Goal: Use online tool/utility: Utilize a website feature to perform a specific function

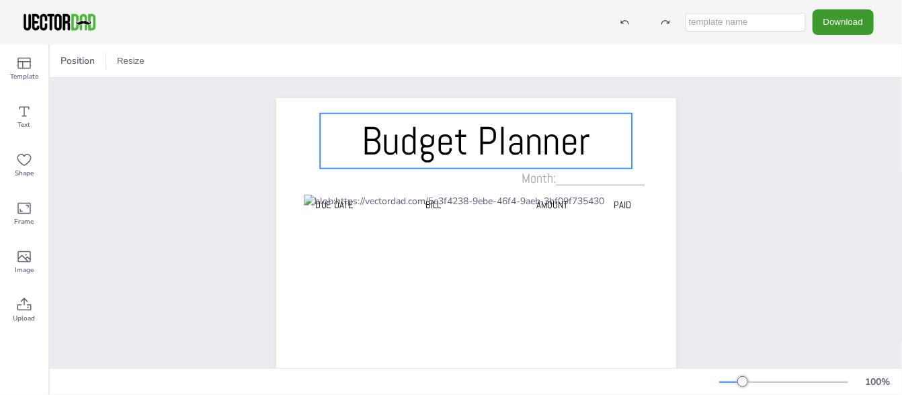
click at [433, 142] on span "Budget Planner" at bounding box center [476, 141] width 229 height 50
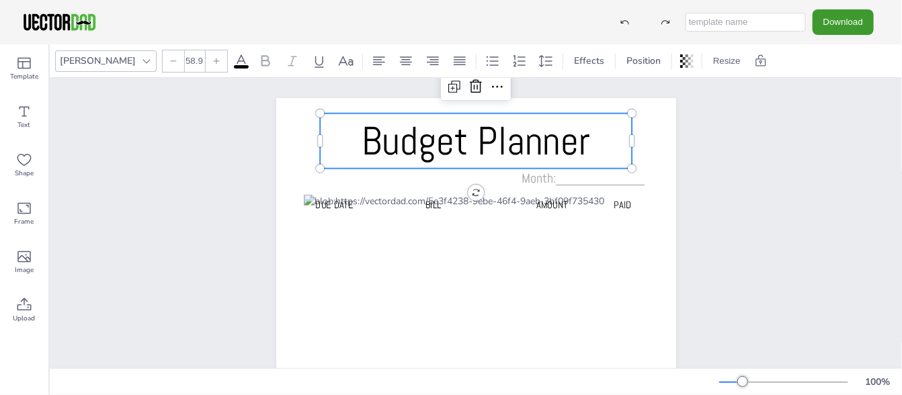
click at [458, 147] on span "Budget Planner" at bounding box center [476, 141] width 229 height 50
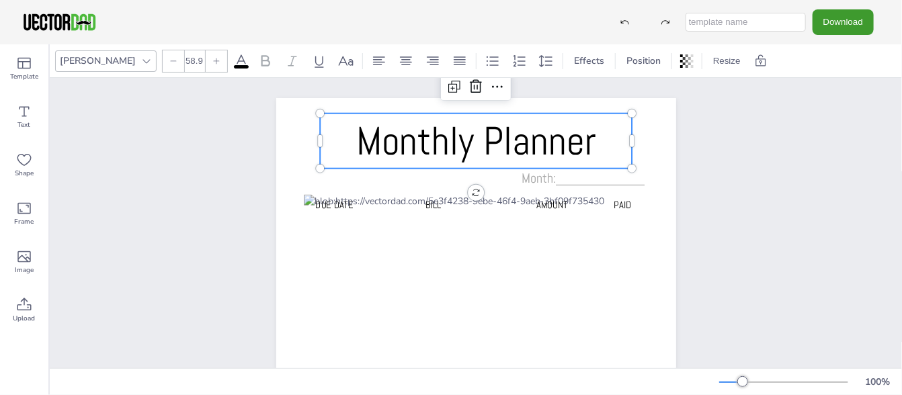
click at [141, 63] on icon at bounding box center [146, 61] width 11 height 11
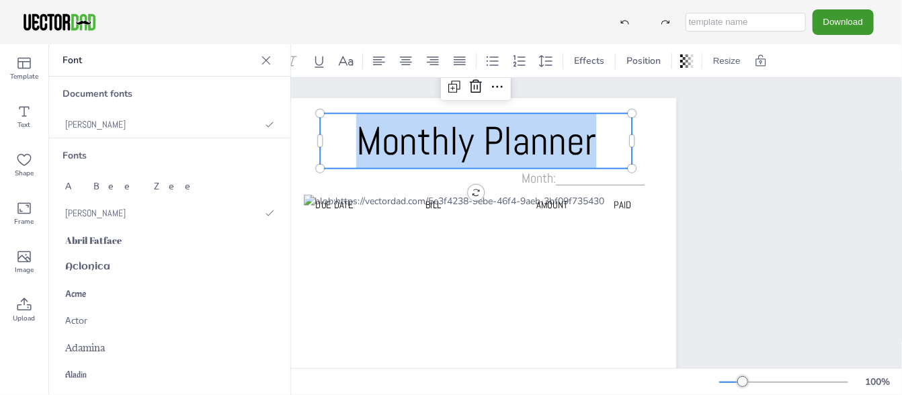
drag, startPoint x: 599, startPoint y: 141, endPoint x: 356, endPoint y: 157, distance: 243.8
click at [356, 157] on p "Monthly Planner" at bounding box center [476, 141] width 312 height 55
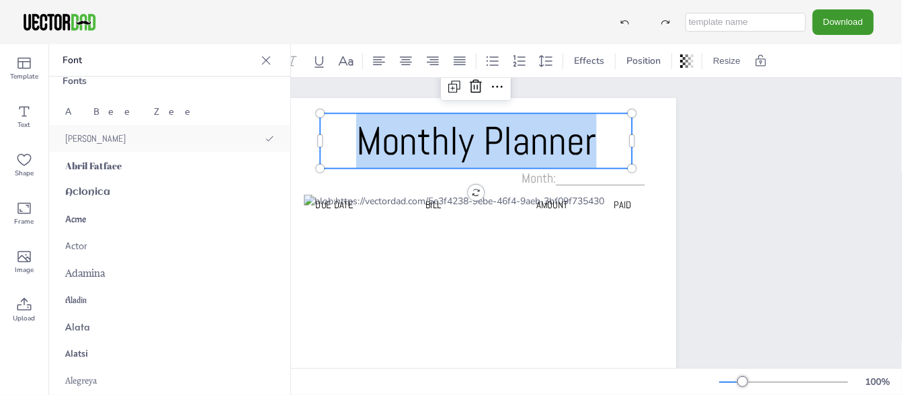
scroll to position [149, 0]
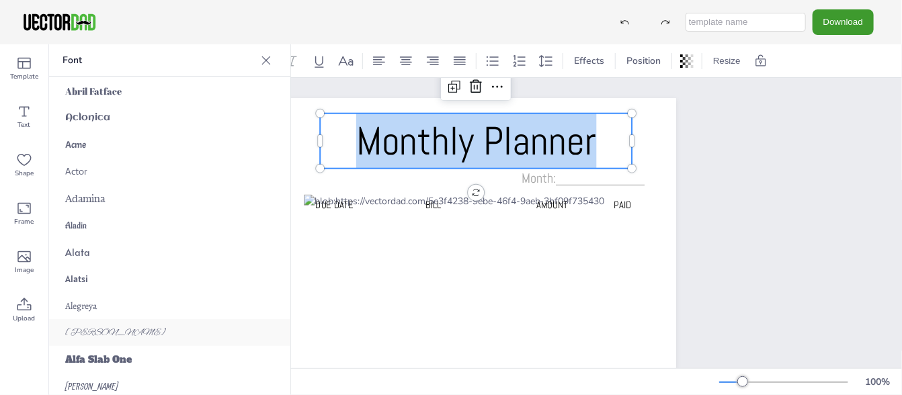
click at [91, 325] on div "[PERSON_NAME]" at bounding box center [169, 332] width 241 height 27
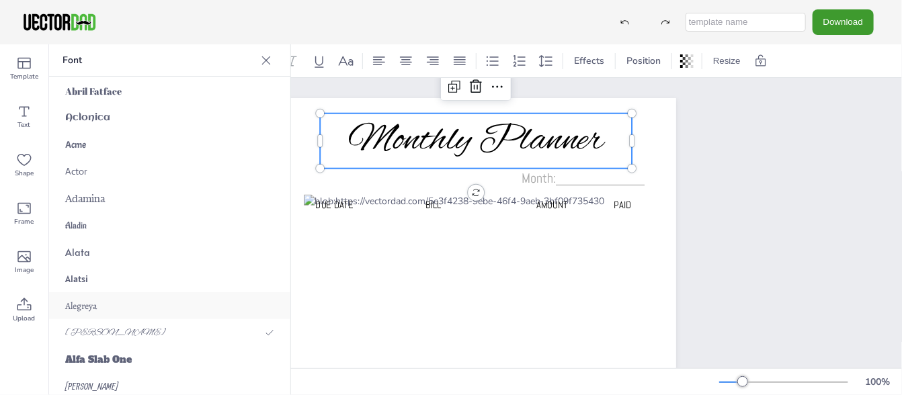
scroll to position [325, 0]
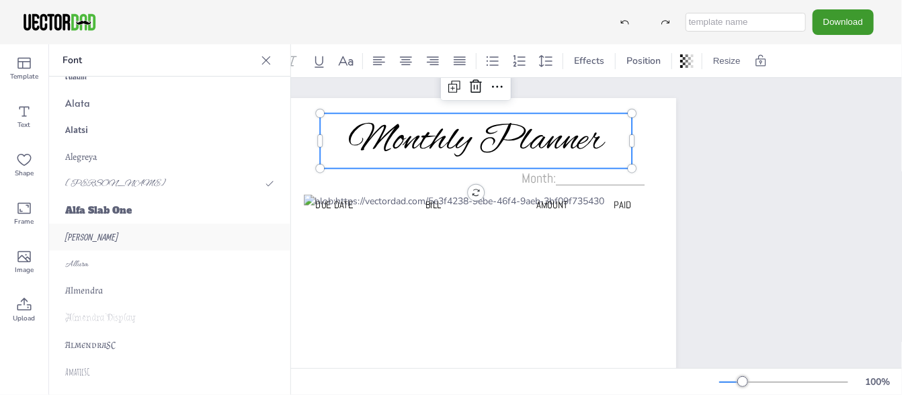
click at [112, 238] on div "[PERSON_NAME]" at bounding box center [169, 237] width 241 height 27
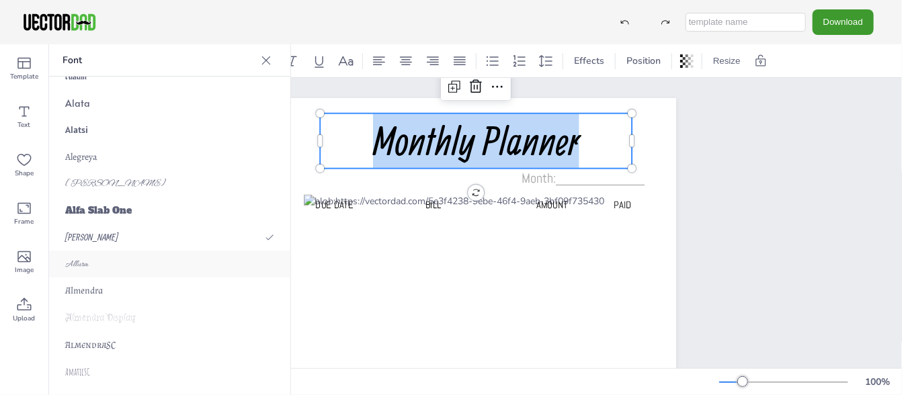
click at [107, 271] on div "Allura" at bounding box center [169, 264] width 241 height 27
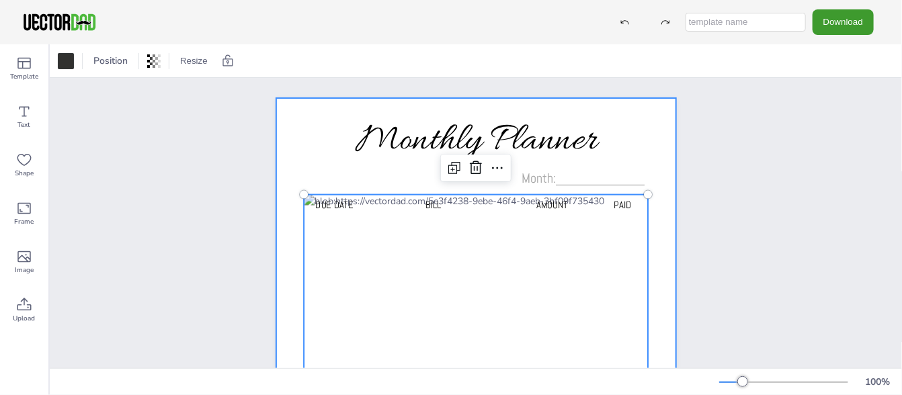
click at [641, 138] on div at bounding box center [476, 381] width 400 height 566
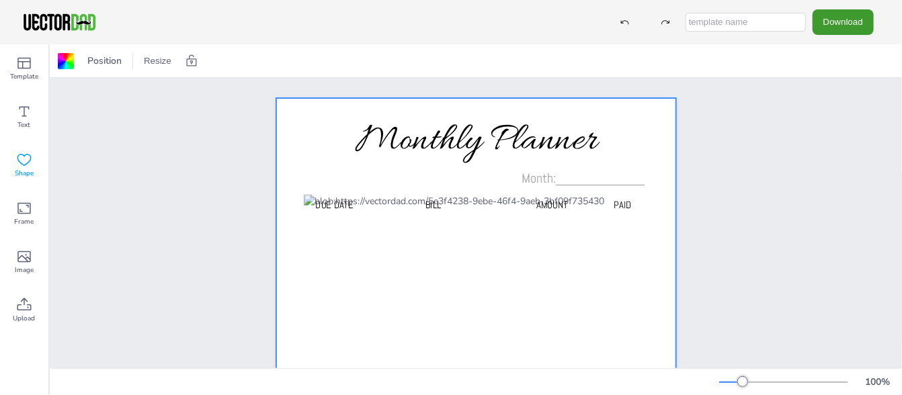
click at [25, 160] on icon at bounding box center [24, 160] width 16 height 16
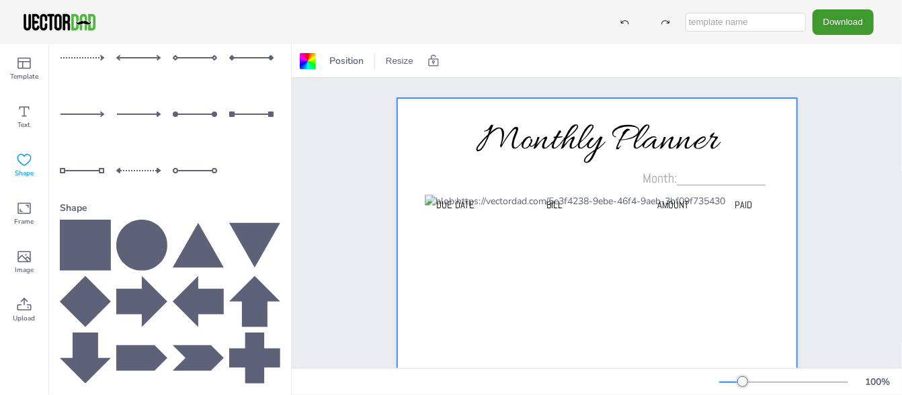
scroll to position [221, 0]
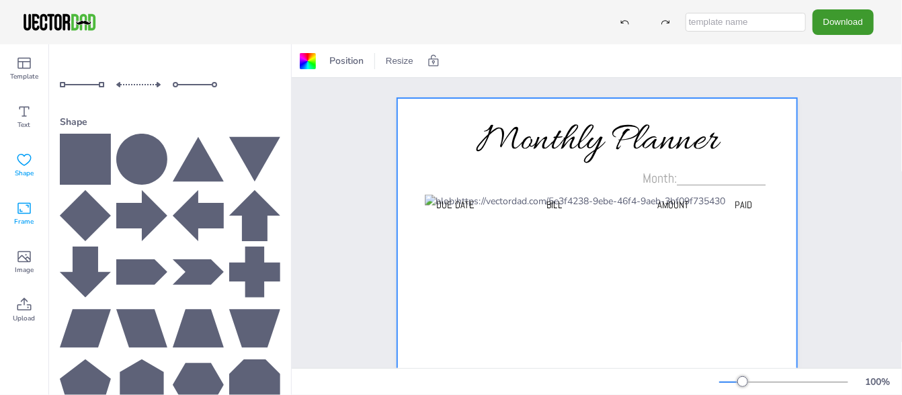
click at [26, 217] on span "Frame" at bounding box center [24, 221] width 19 height 11
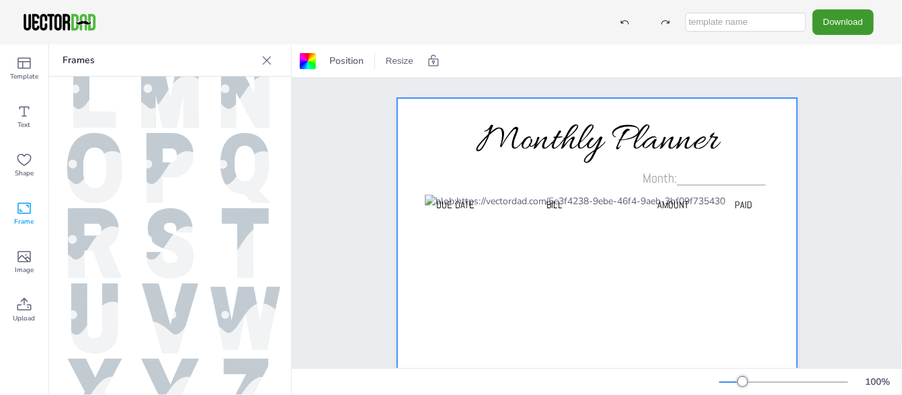
scroll to position [522, 0]
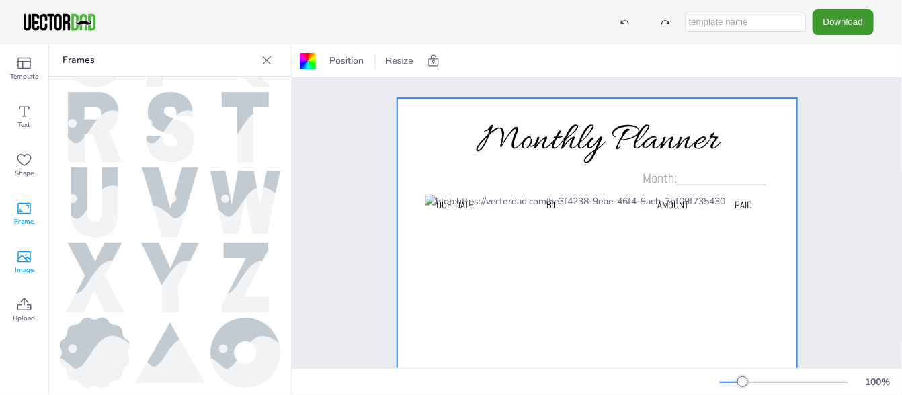
click at [28, 253] on icon at bounding box center [24, 257] width 16 height 16
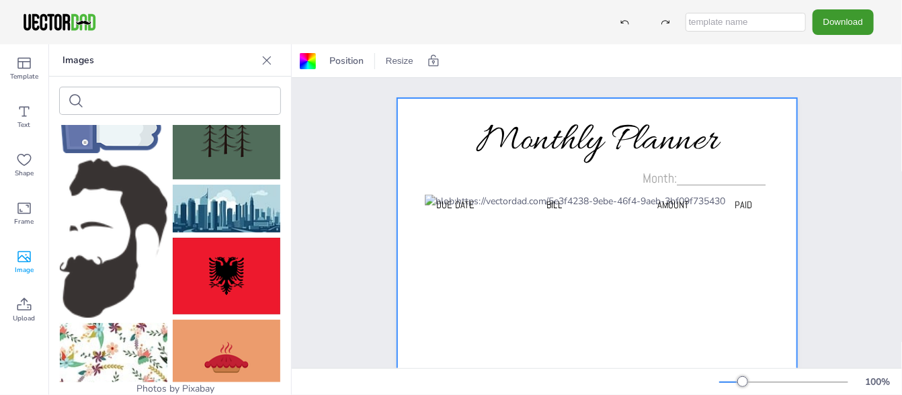
scroll to position [747, 0]
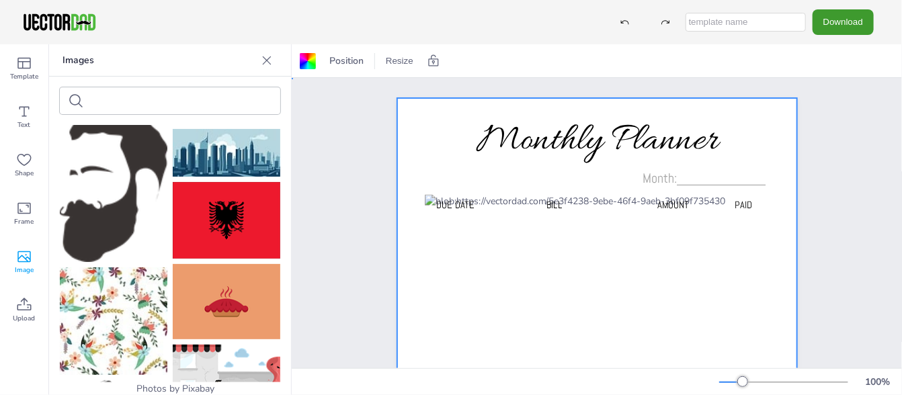
click at [321, 161] on div "Monthly Planner Due Date BILL AMOUNT PAID Month:____________" at bounding box center [597, 381] width 610 height 606
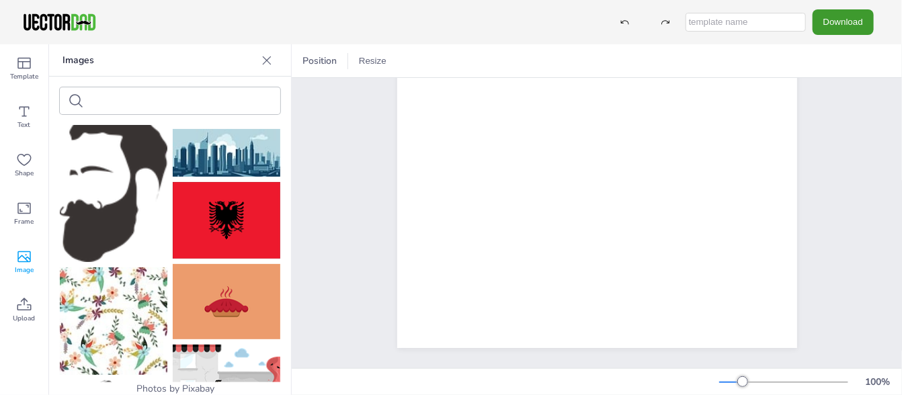
scroll to position [327, 0]
click at [781, 26] on input "text" at bounding box center [746, 22] width 120 height 19
type input "Crystal"
click at [827, 26] on button "Download" at bounding box center [843, 21] width 61 height 25
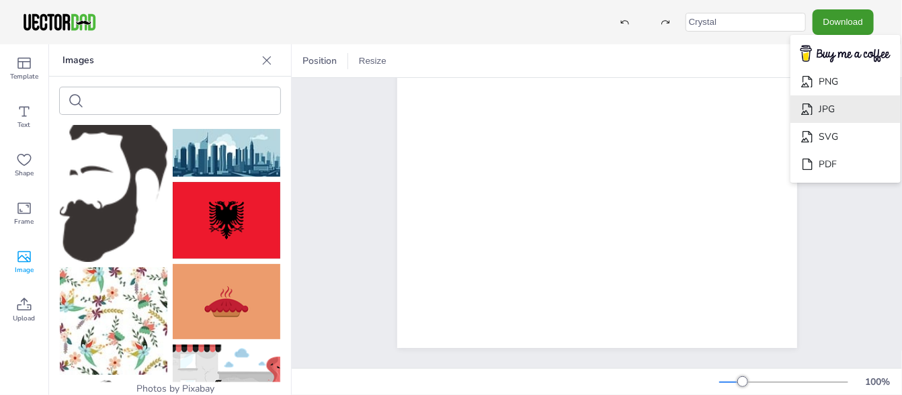
click at [845, 110] on li "JPG" at bounding box center [845, 109] width 110 height 28
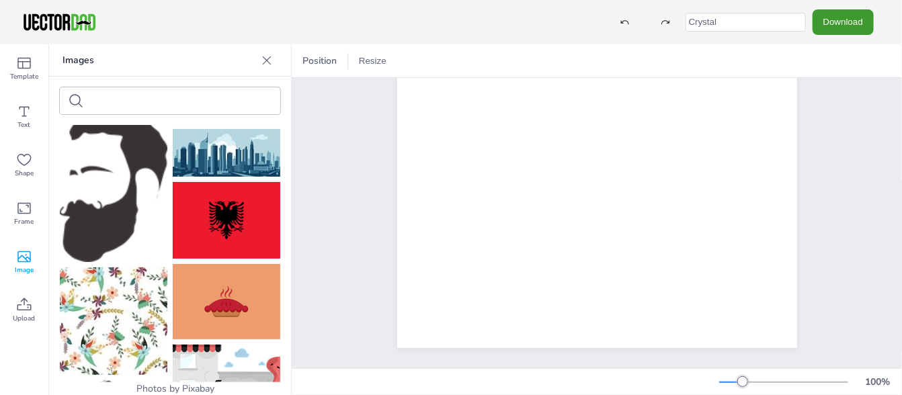
scroll to position [1120, 0]
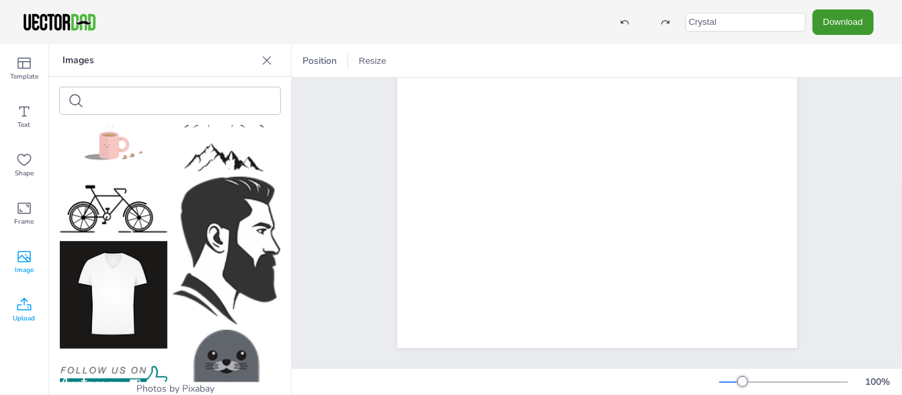
click at [23, 297] on icon at bounding box center [24, 305] width 16 height 16
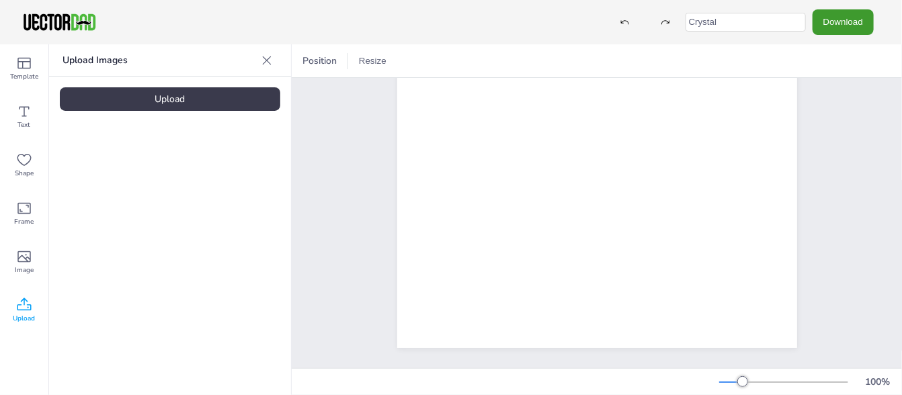
click at [116, 97] on div "Upload" at bounding box center [170, 99] width 220 height 24
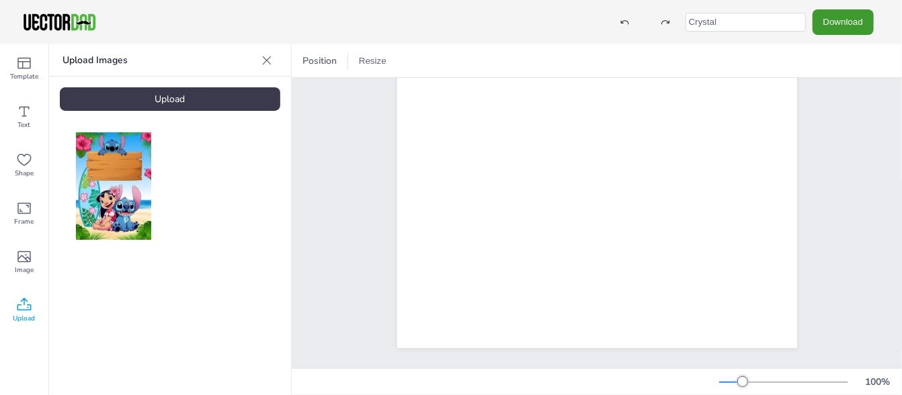
click at [121, 176] on img at bounding box center [114, 186] width 76 height 108
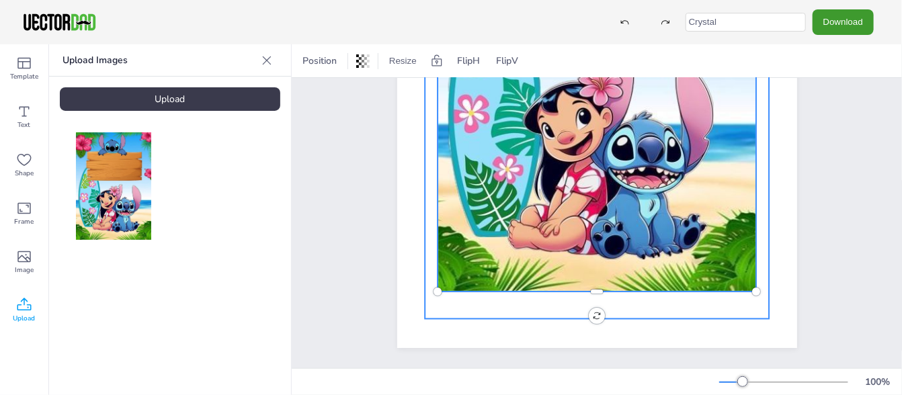
click at [454, 307] on div at bounding box center [597, 99] width 345 height 440
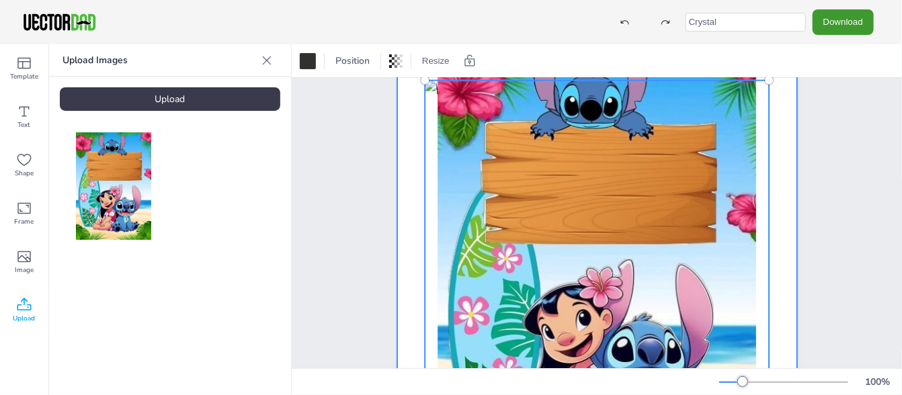
scroll to position [0, 0]
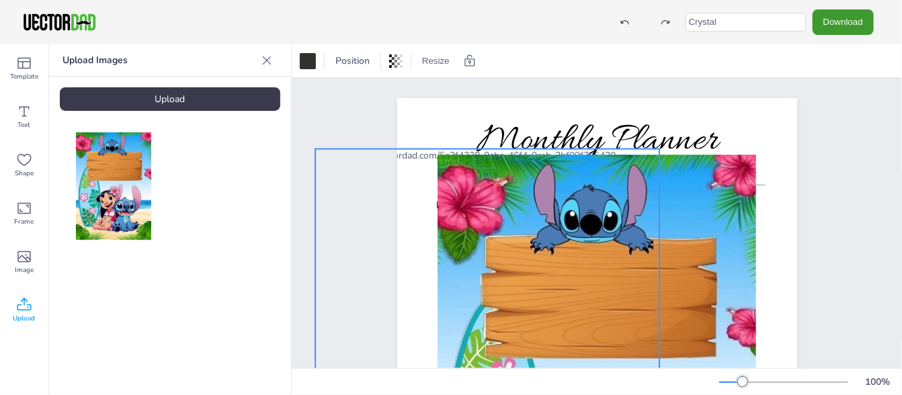
drag, startPoint x: 540, startPoint y: 249, endPoint x: 430, endPoint y: 203, distance: 118.7
click at [430, 98] on div "Monthly Planner Due Date BILL AMOUNT PAID Month:____________" at bounding box center [597, 98] width 400 height 0
click at [481, 121] on icon at bounding box center [487, 121] width 12 height 13
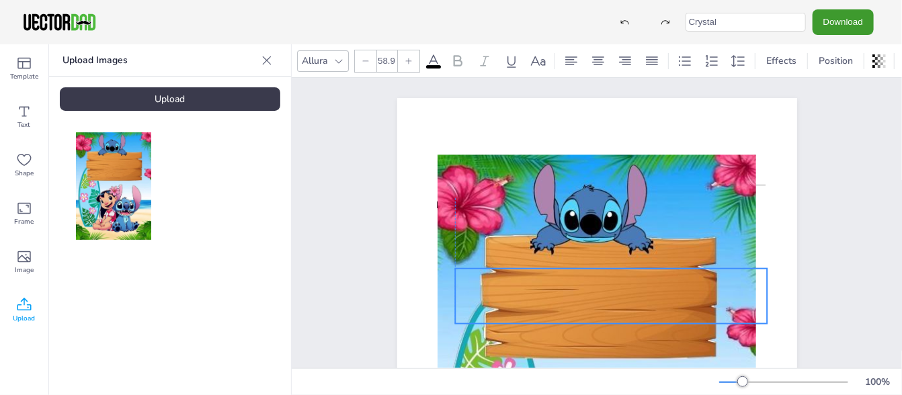
drag, startPoint x: 579, startPoint y: 141, endPoint x: 591, endPoint y: 296, distance: 155.7
click at [591, 98] on div "Monthly Planner Due Date BILL AMOUNT PAID Month:____________" at bounding box center [597, 98] width 400 height 0
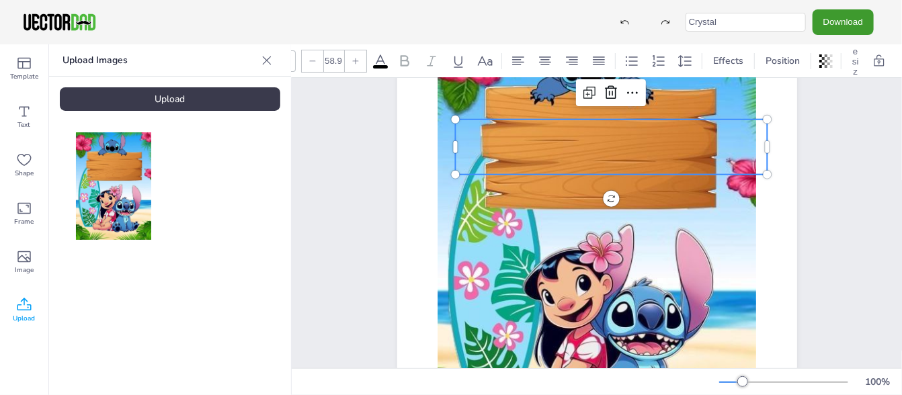
scroll to position [0, 61]
click at [710, 54] on span "Effects" at bounding box center [728, 60] width 36 height 13
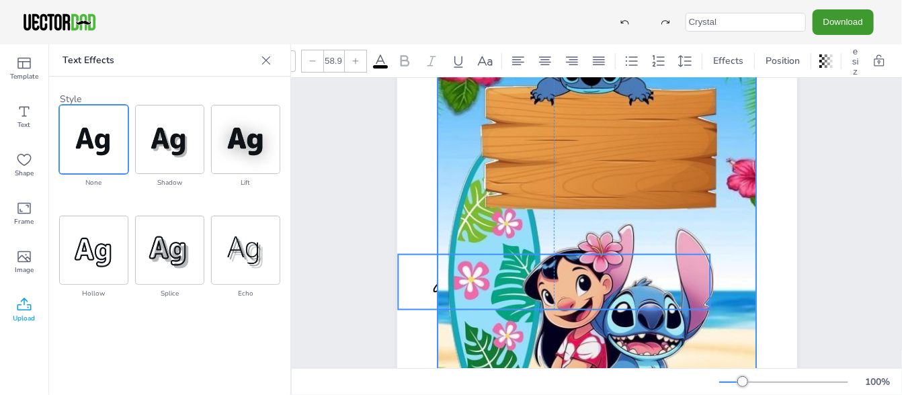
drag, startPoint x: 639, startPoint y: 157, endPoint x: 575, endPoint y: 290, distance: 147.9
click at [576, 290] on div at bounding box center [597, 231] width 319 height 453
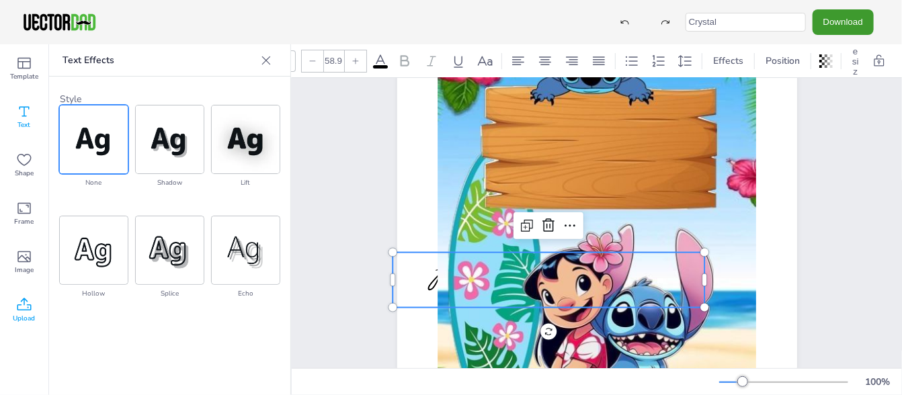
click at [21, 112] on icon at bounding box center [24, 112] width 16 height 16
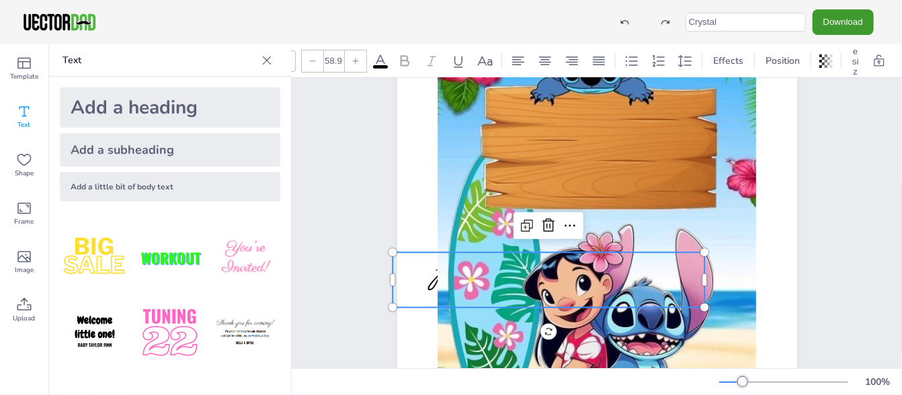
click at [106, 108] on div "Add a heading" at bounding box center [170, 107] width 220 height 40
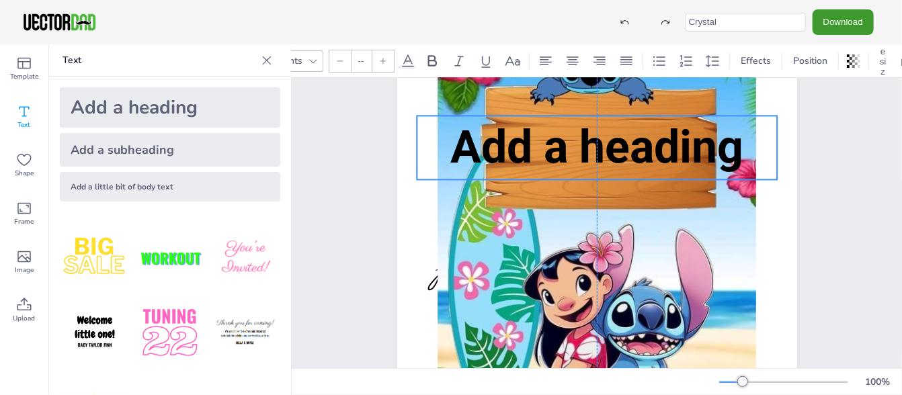
drag, startPoint x: 558, startPoint y: 222, endPoint x: 557, endPoint y: 149, distance: 72.6
click at [557, 149] on span "Add a heading" at bounding box center [596, 148] width 293 height 54
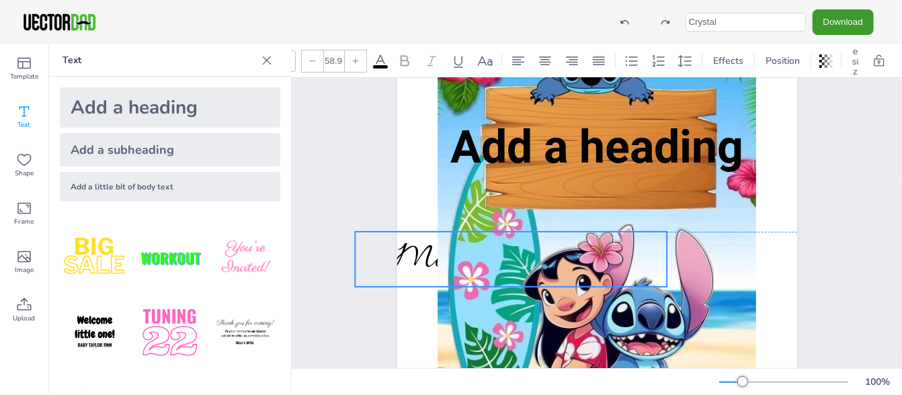
drag, startPoint x: 425, startPoint y: 288, endPoint x: 388, endPoint y: 266, distance: 43.7
click at [388, 266] on div "Monthly Planner Due Date BILL AMOUNT PAID Month:____________ Add a heading" at bounding box center [597, 232] width 440 height 566
click at [268, 58] on icon at bounding box center [267, 60] width 9 height 9
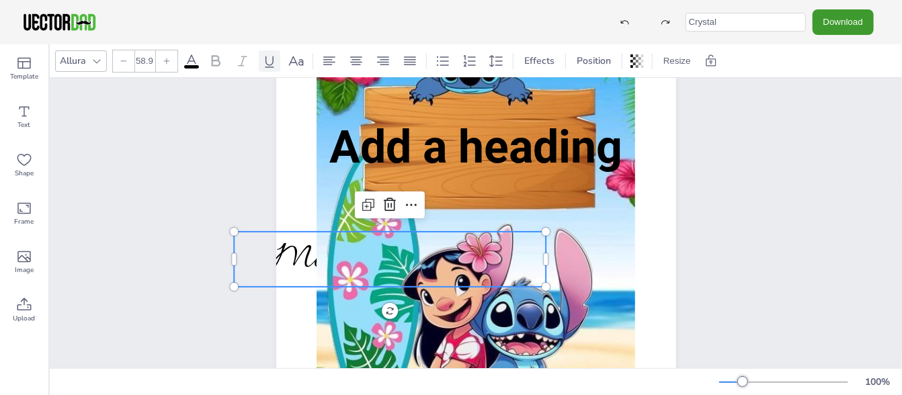
scroll to position [0, 0]
click at [280, 258] on span "Monthly Planner" at bounding box center [389, 260] width 241 height 50
click at [101, 58] on icon at bounding box center [96, 61] width 11 height 11
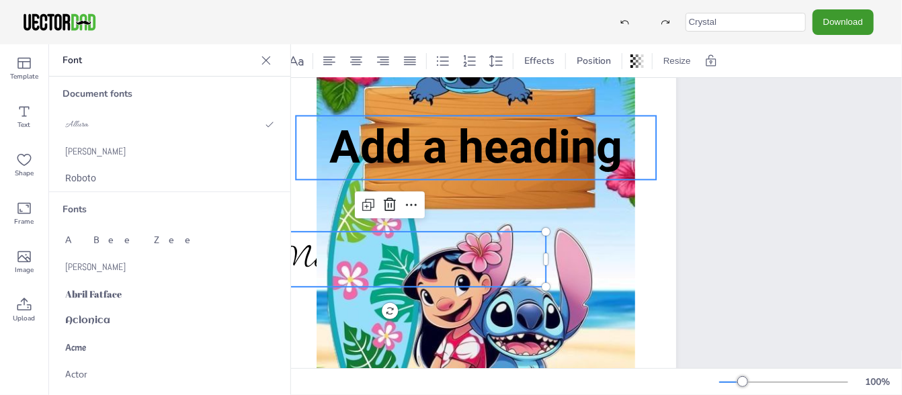
click at [378, 148] on span "Add a heading" at bounding box center [475, 148] width 293 height 54
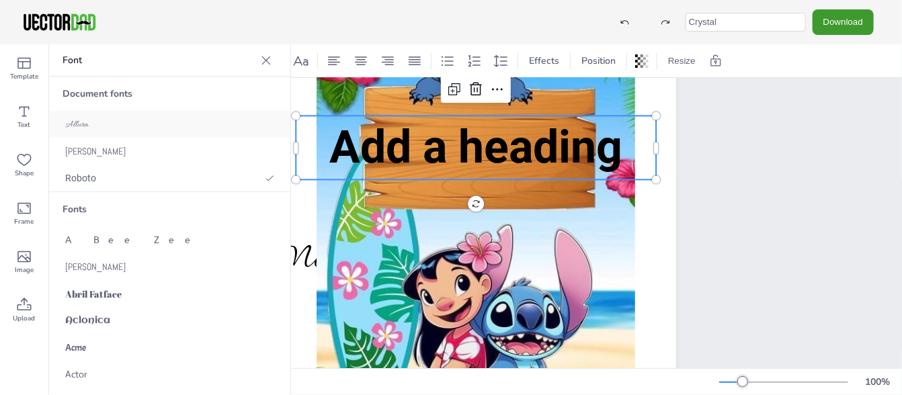
click at [112, 118] on div "Allura" at bounding box center [169, 124] width 241 height 27
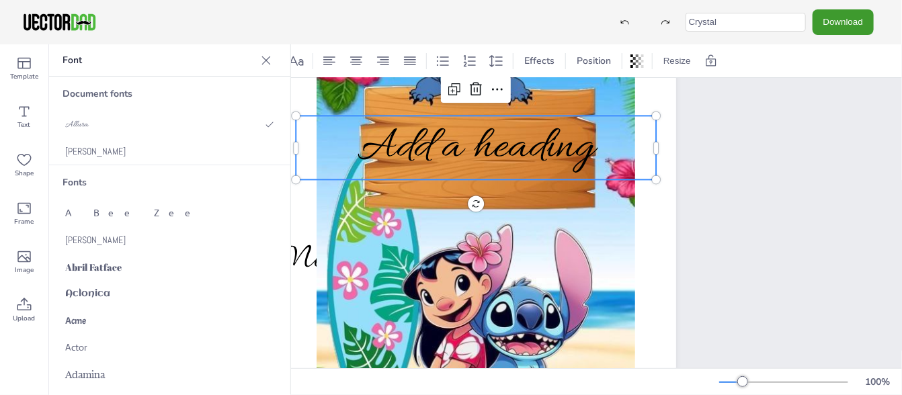
click at [587, 151] on p "Add a heading" at bounding box center [476, 148] width 360 height 64
click at [587, 151] on span "Add a heading" at bounding box center [476, 148] width 237 height 57
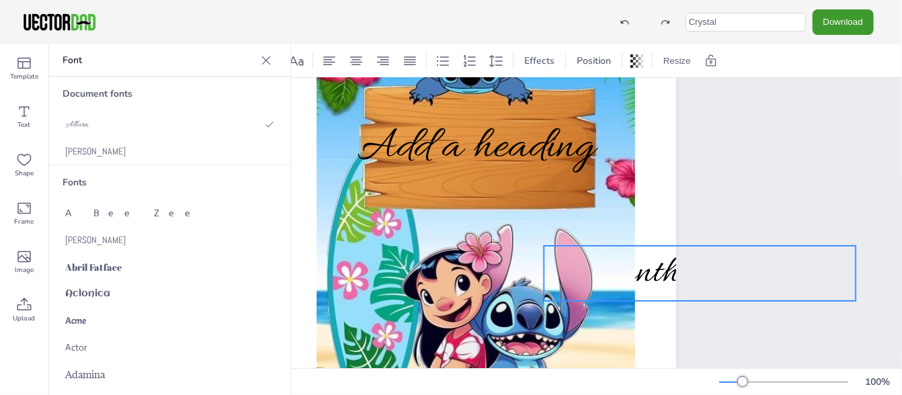
drag, startPoint x: 298, startPoint y: 256, endPoint x: 608, endPoint y: 270, distance: 310.2
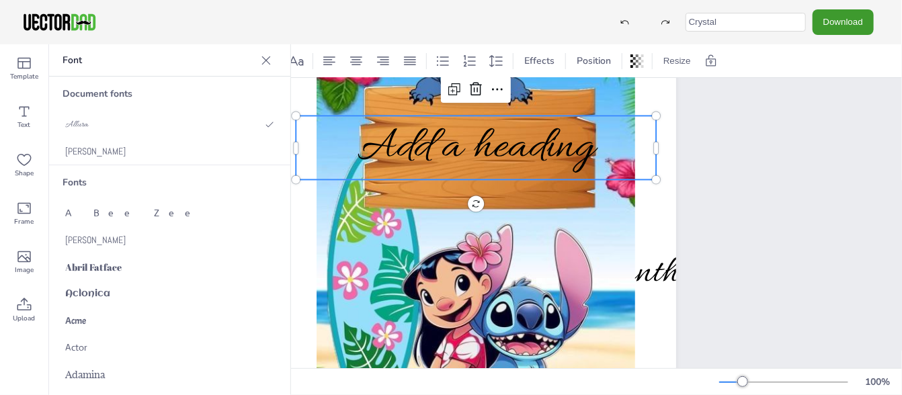
type input "68"
click at [587, 158] on span "Add a heading" at bounding box center [476, 148] width 237 height 57
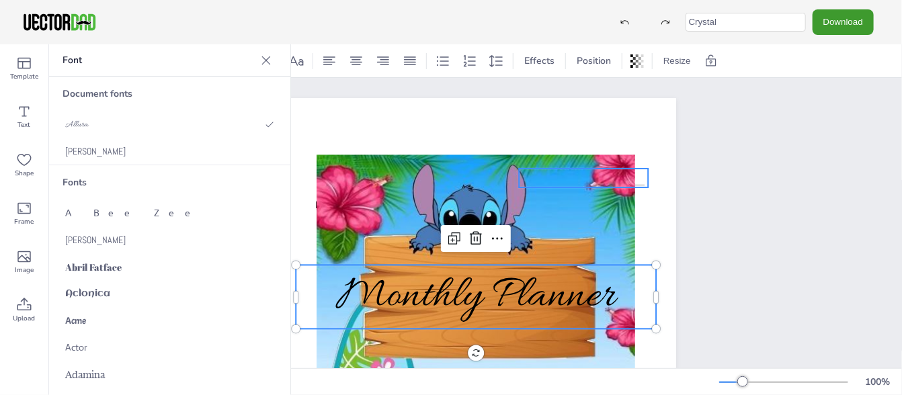
scroll to position [149, 0]
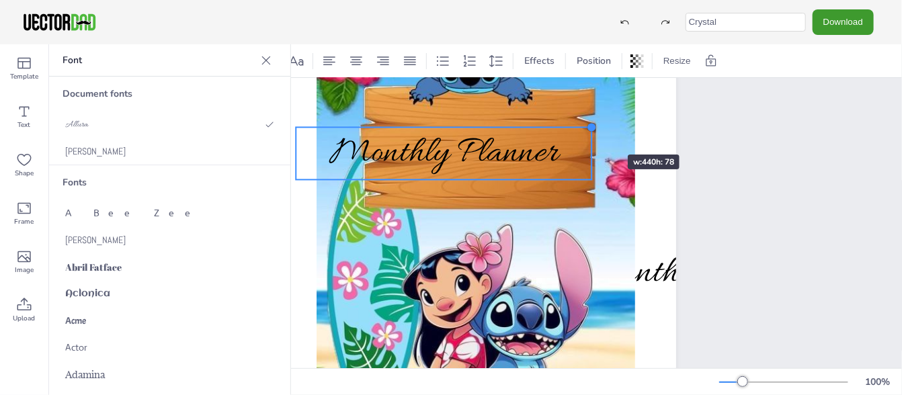
drag, startPoint x: 652, startPoint y: 115, endPoint x: 586, endPoint y: 132, distance: 68.0
click at [587, 130] on div at bounding box center [591, 127] width 11 height 11
type input "55.7"
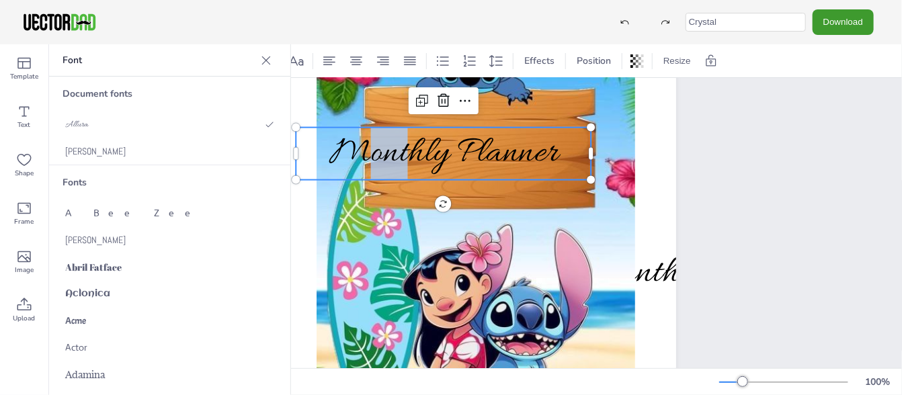
drag, startPoint x: 369, startPoint y: 155, endPoint x: 446, endPoint y: 181, distance: 81.0
click at [399, 163] on span "Monthly Planner" at bounding box center [443, 153] width 229 height 47
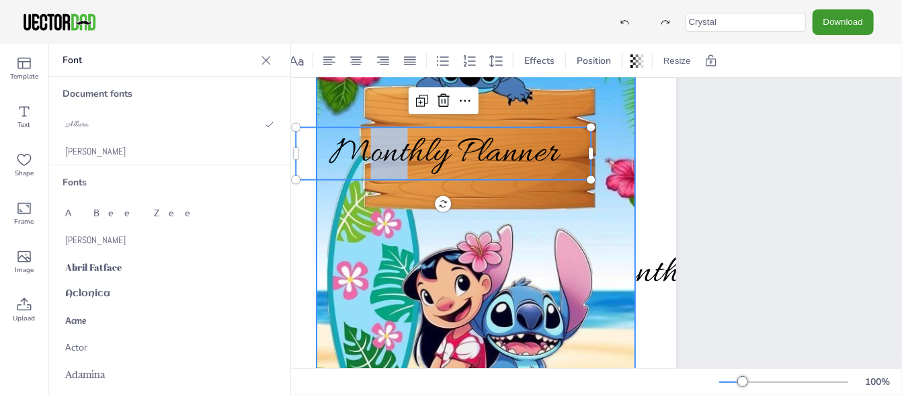
click at [493, 210] on div at bounding box center [476, 231] width 319 height 453
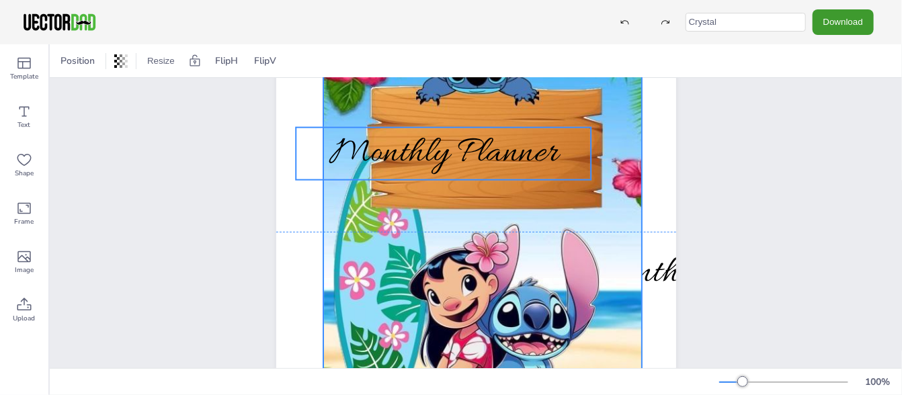
drag, startPoint x: 438, startPoint y: 154, endPoint x: 445, endPoint y: 153, distance: 6.8
click at [445, 153] on span "Monthly Planner" at bounding box center [443, 153] width 229 height 47
click at [434, 142] on span "Monthly Planner" at bounding box center [443, 153] width 229 height 47
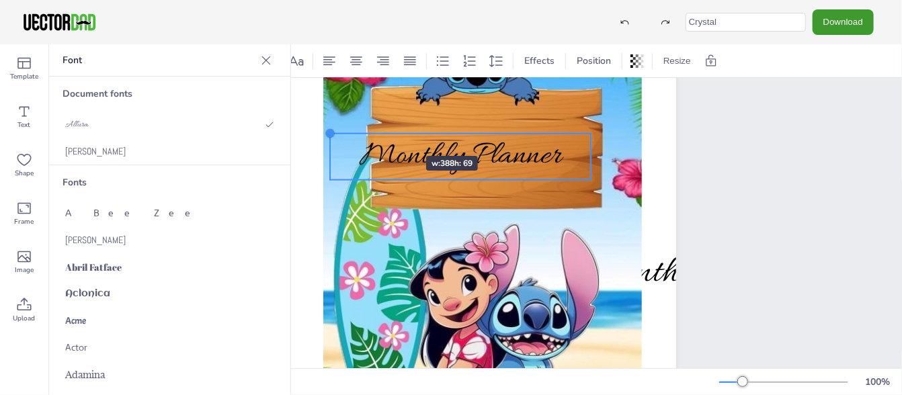
drag, startPoint x: 292, startPoint y: 126, endPoint x: 385, endPoint y: 132, distance: 93.0
click at [385, 132] on div "Monthly Planner Due Date BILL AMOUNT PAID Month:____________ Monthly Planner" at bounding box center [476, 232] width 400 height 566
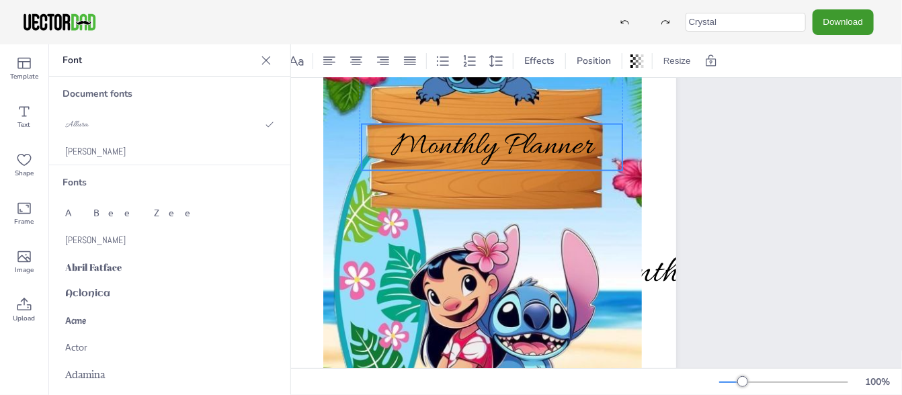
drag, startPoint x: 464, startPoint y: 151, endPoint x: 493, endPoint y: 141, distance: 31.2
click at [493, 141] on span "Monthly Planner" at bounding box center [492, 147] width 202 height 42
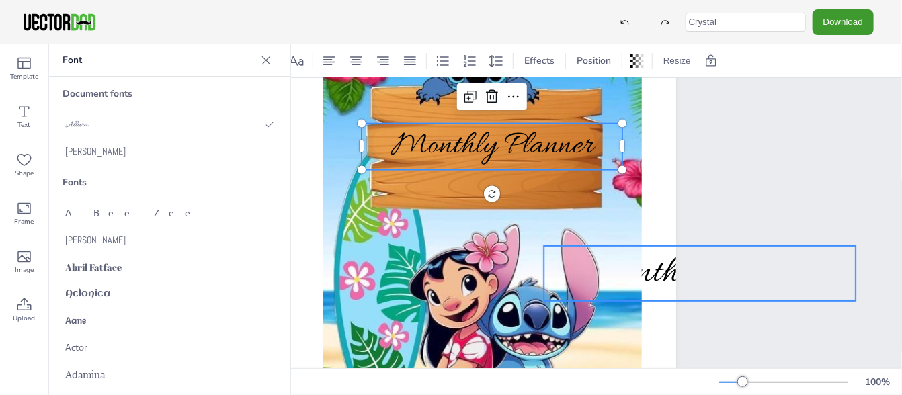
type input "58.9"
click at [663, 279] on span "Monthly Planner" at bounding box center [699, 274] width 241 height 50
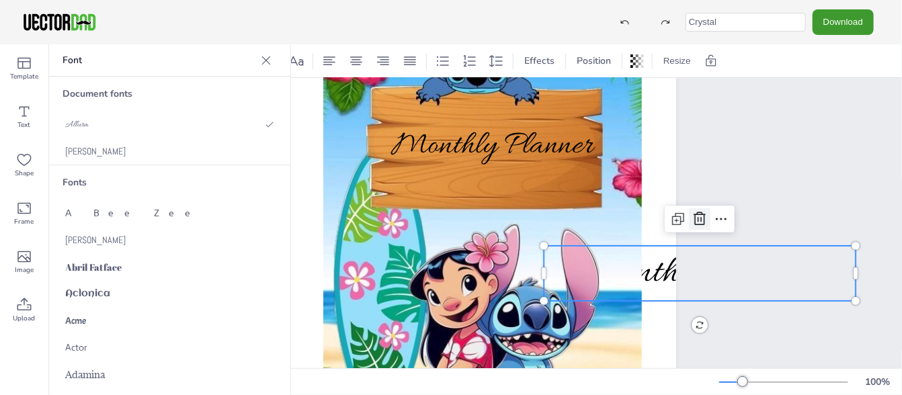
click at [692, 218] on icon at bounding box center [700, 219] width 16 height 16
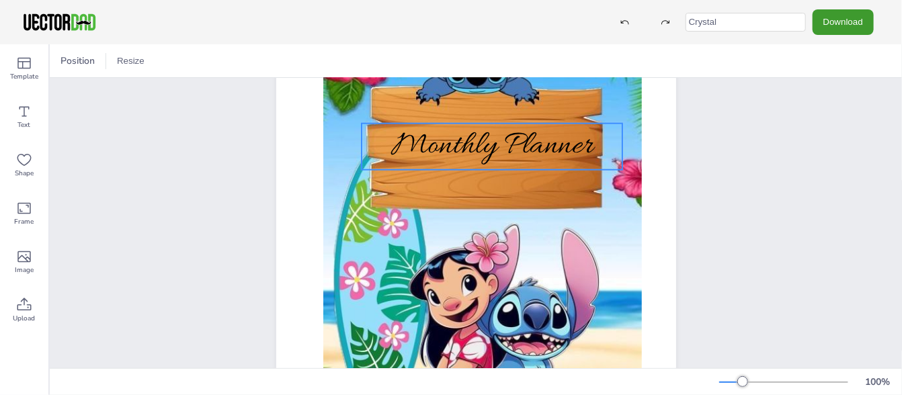
click at [557, 146] on span "Monthly Planner" at bounding box center [492, 147] width 202 height 42
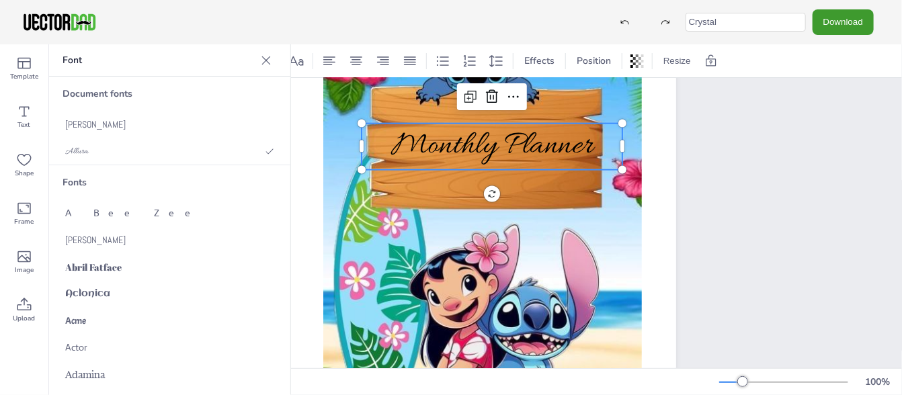
click at [263, 65] on icon at bounding box center [265, 60] width 13 height 13
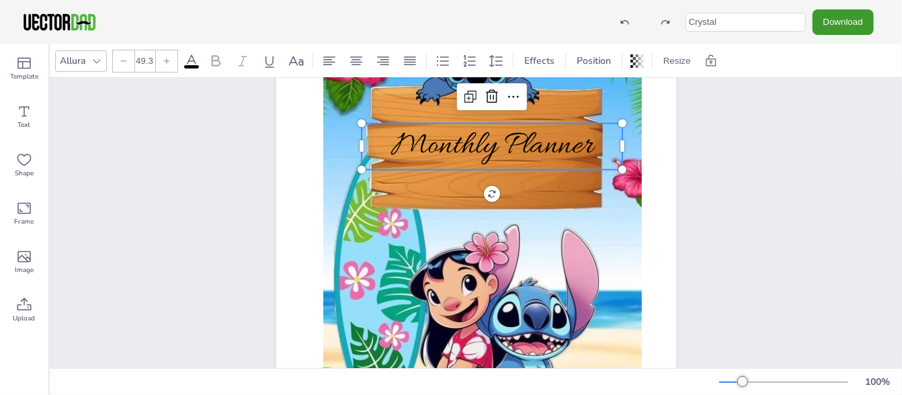
click at [164, 60] on icon at bounding box center [167, 61] width 6 height 6
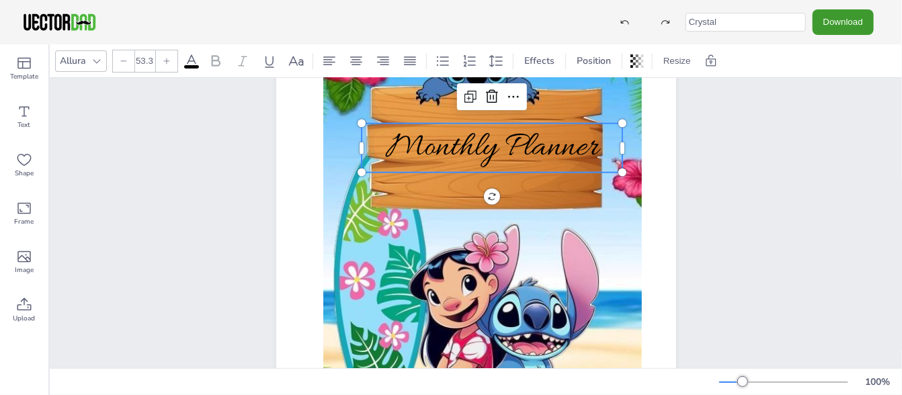
type input "54.3"
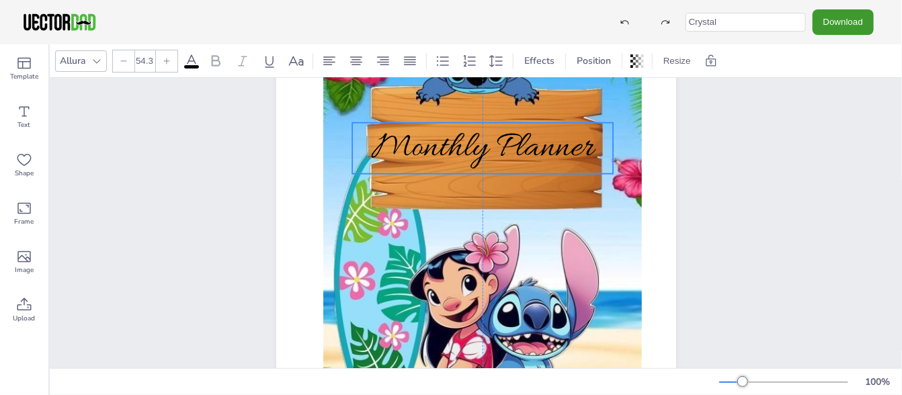
drag, startPoint x: 405, startPoint y: 144, endPoint x: 399, endPoint y: 143, distance: 6.8
click at [399, 143] on span "Monthly Planner" at bounding box center [483, 148] width 222 height 45
click at [590, 56] on span "Position" at bounding box center [594, 60] width 40 height 13
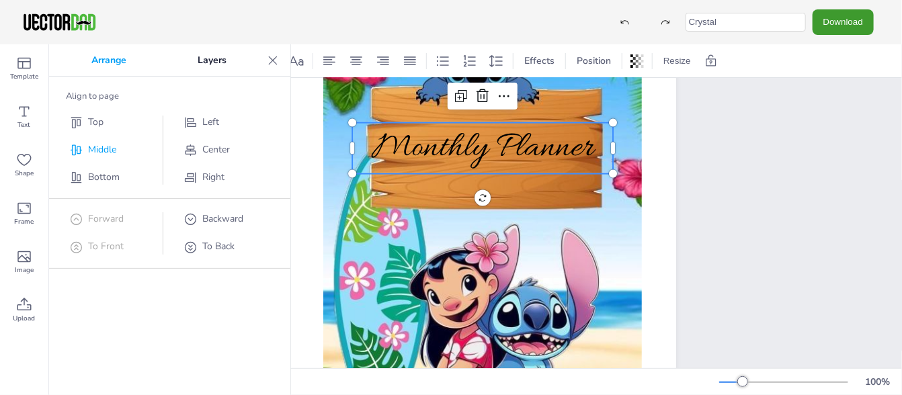
click at [116, 147] on span "Middle" at bounding box center [103, 149] width 28 height 13
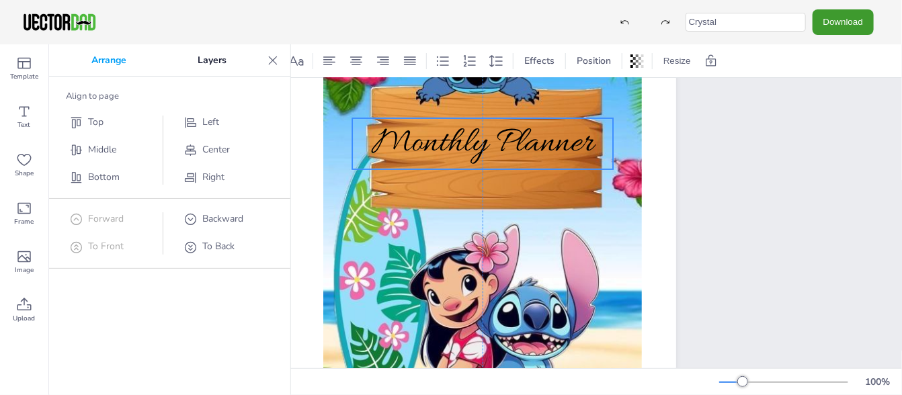
drag, startPoint x: 442, startPoint y: 239, endPoint x: 440, endPoint y: 151, distance: 88.1
click at [440, 151] on span "Monthly Planner" at bounding box center [483, 143] width 222 height 45
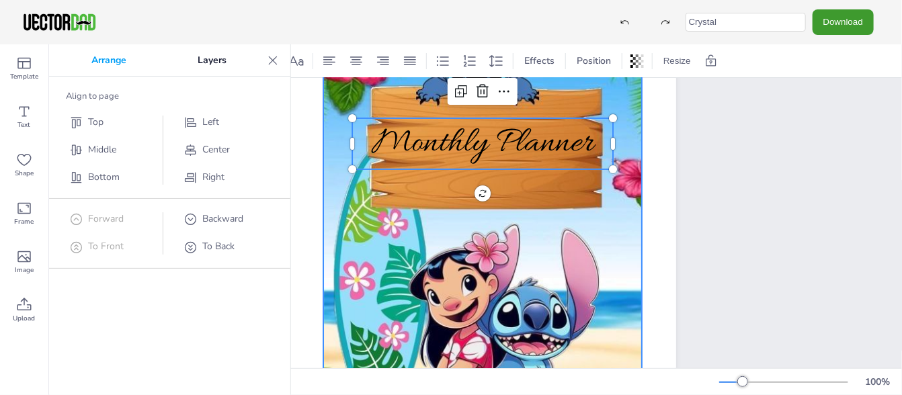
click at [607, 235] on div at bounding box center [482, 231] width 319 height 453
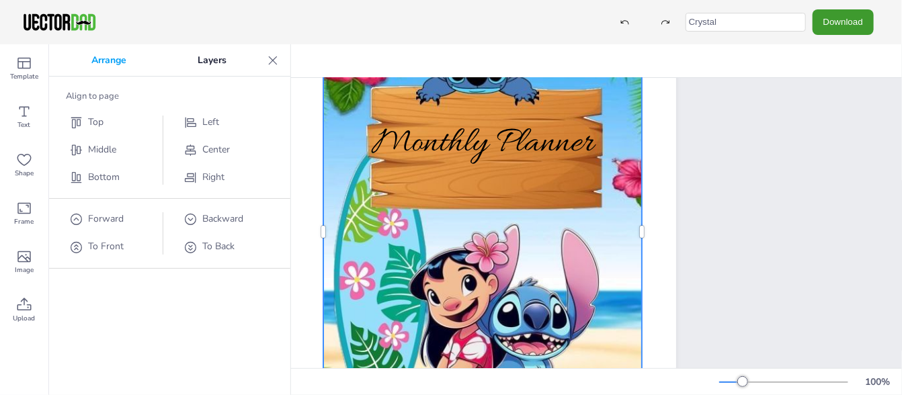
click at [270, 56] on icon at bounding box center [273, 60] width 9 height 9
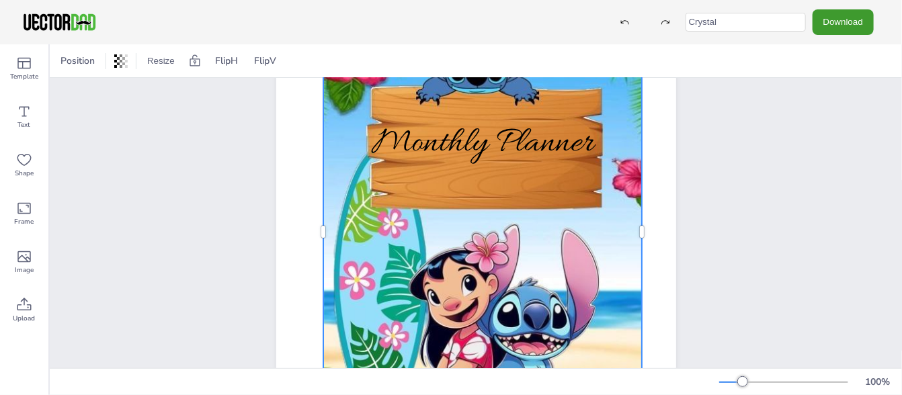
click at [476, 199] on div at bounding box center [482, 231] width 319 height 453
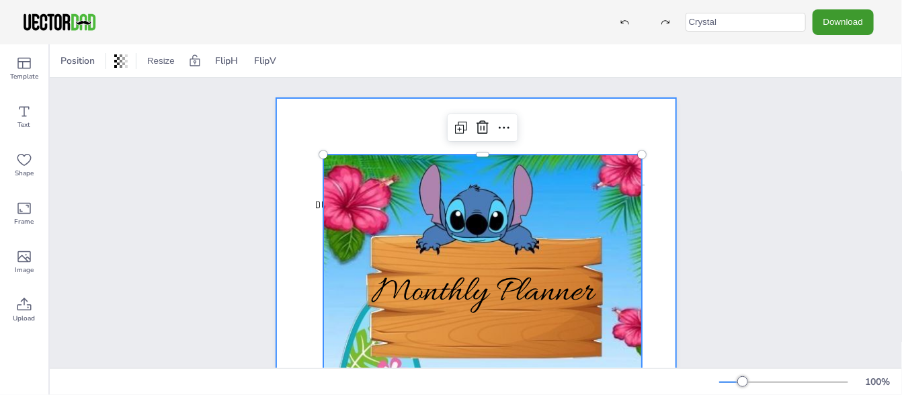
click at [300, 121] on div at bounding box center [476, 381] width 400 height 566
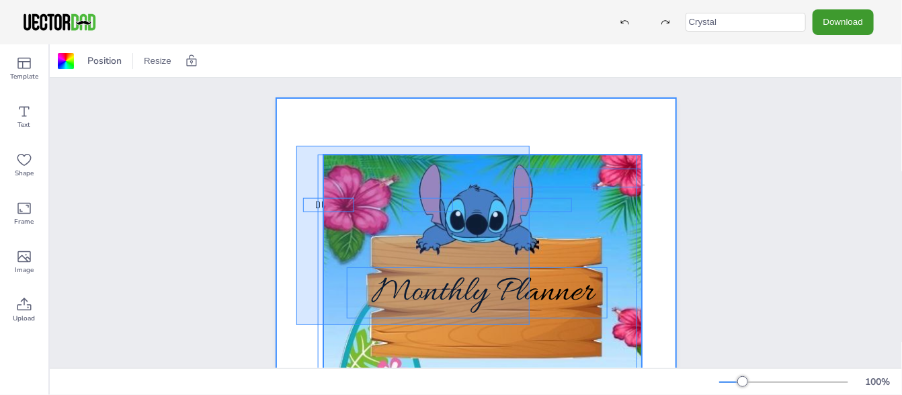
drag, startPoint x: 296, startPoint y: 146, endPoint x: 529, endPoint y: 325, distance: 294.3
click at [529, 98] on div "Due Date BILL AMOUNT PAID Month:____________ Monthly Planner" at bounding box center [476, 98] width 400 height 0
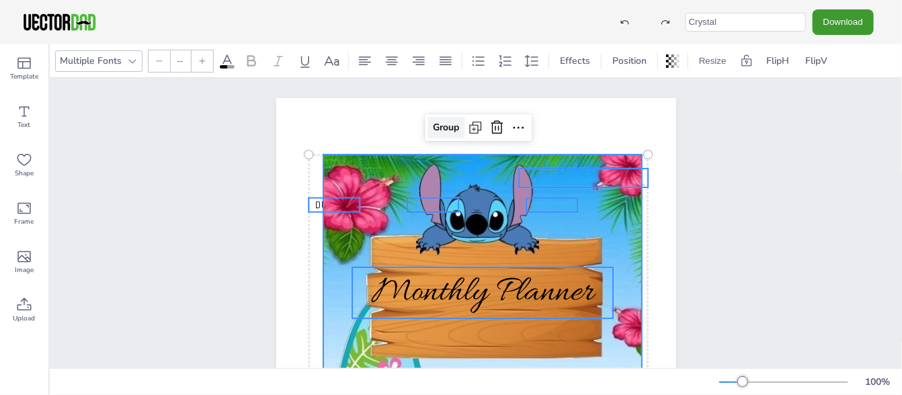
click at [451, 128] on div "Group" at bounding box center [445, 128] width 37 height 22
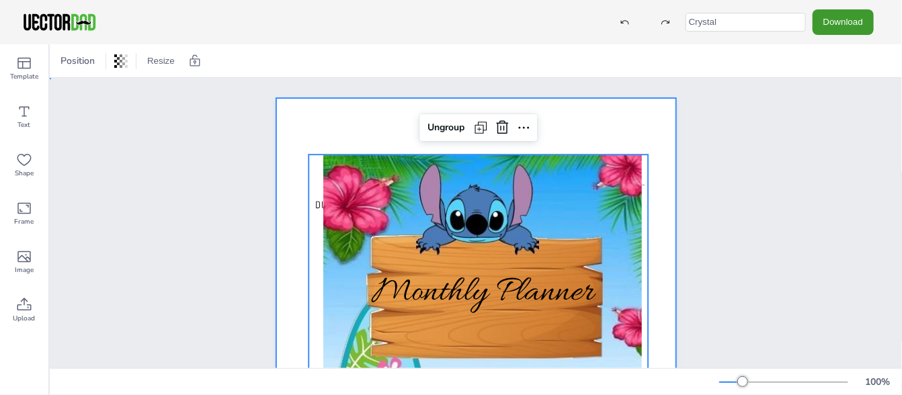
click at [609, 128] on div at bounding box center [476, 381] width 400 height 566
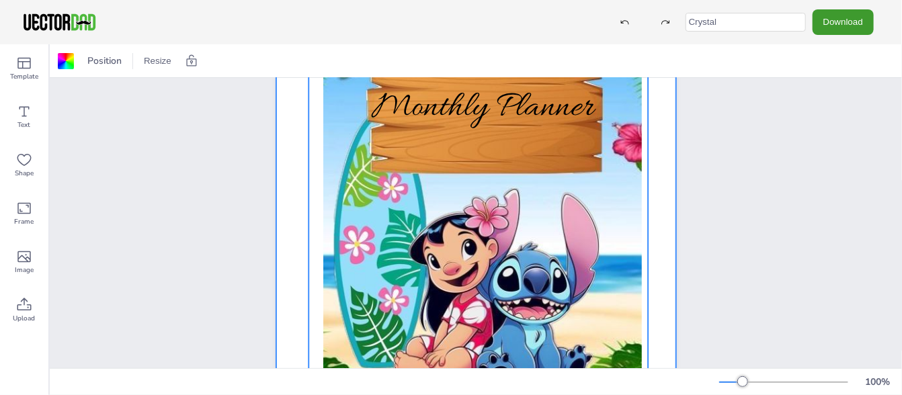
scroll to position [75, 0]
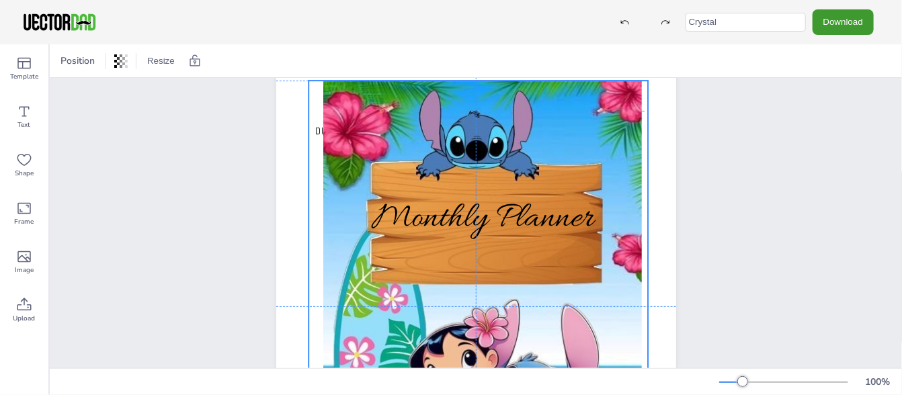
click at [479, 224] on span "Monthly Planner" at bounding box center [483, 218] width 222 height 45
click at [835, 26] on button "Download" at bounding box center [843, 21] width 61 height 25
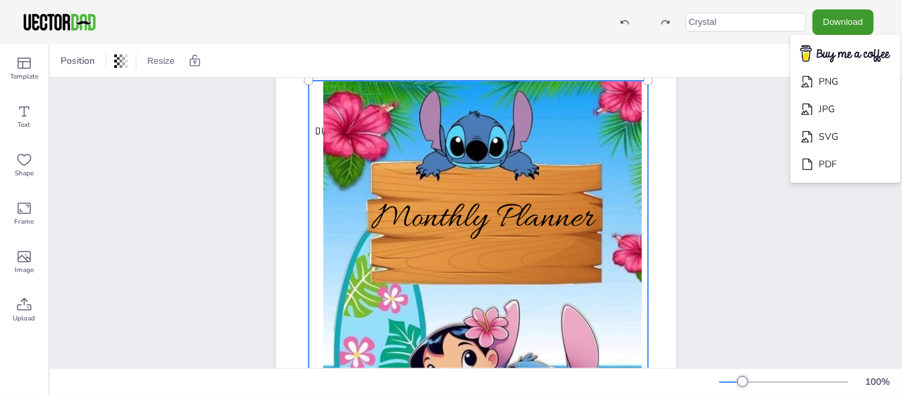
click at [729, 22] on input "Crystal" at bounding box center [746, 22] width 120 height 19
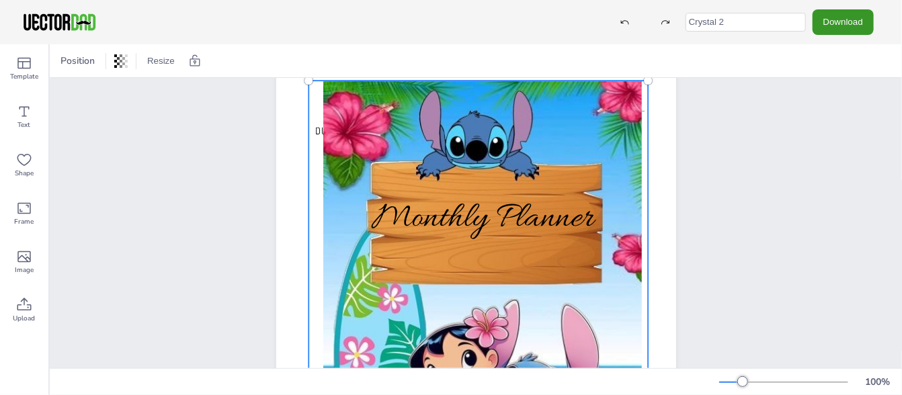
type input "Crystal 2"
click at [845, 24] on button "Download" at bounding box center [843, 21] width 61 height 25
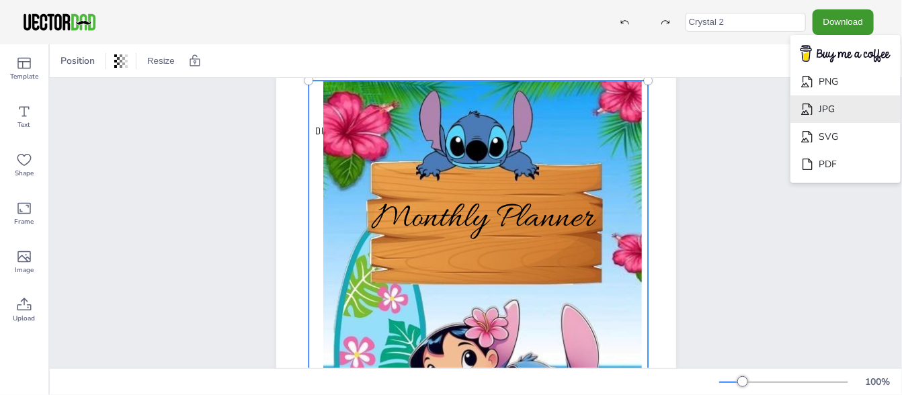
click at [839, 107] on li "JPG" at bounding box center [845, 109] width 110 height 28
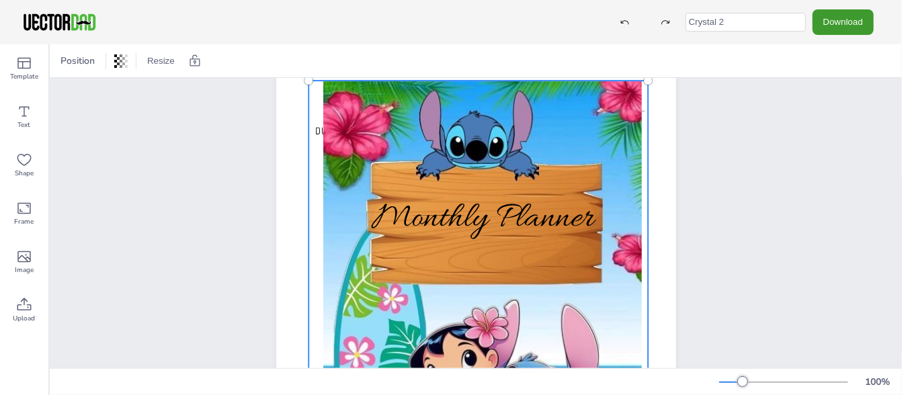
click at [526, 124] on div at bounding box center [482, 307] width 319 height 453
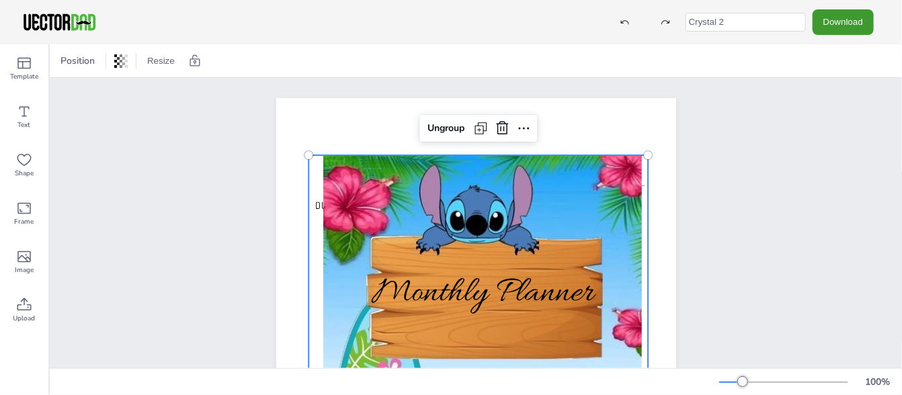
click at [315, 204] on span "Due Date" at bounding box center [334, 205] width 38 height 13
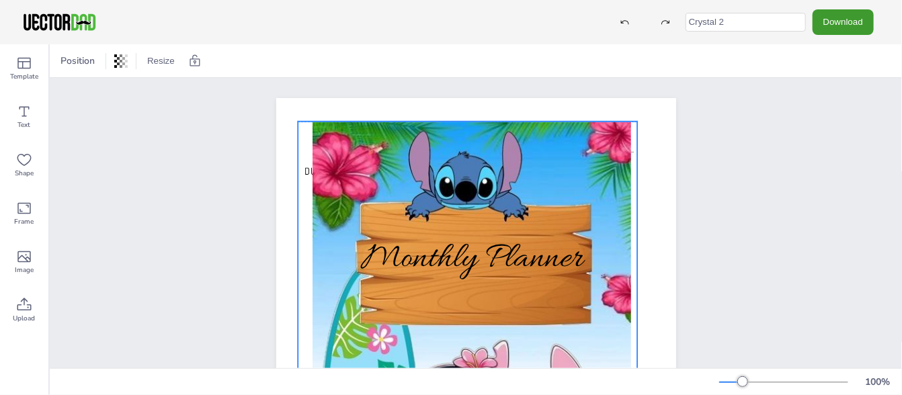
drag, startPoint x: 316, startPoint y: 204, endPoint x: 302, endPoint y: 165, distance: 40.8
click at [304, 166] on span "Due Date" at bounding box center [323, 171] width 38 height 13
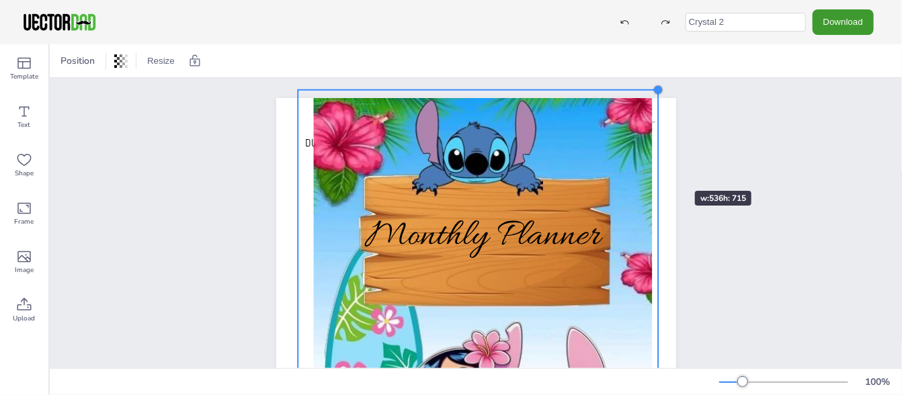
drag, startPoint x: 635, startPoint y: 116, endPoint x: 655, endPoint y: 167, distance: 54.3
click at [655, 167] on div "PAID Due Date BILL AMOUNT Month:____________ Monthly Planner" at bounding box center [476, 381] width 400 height 566
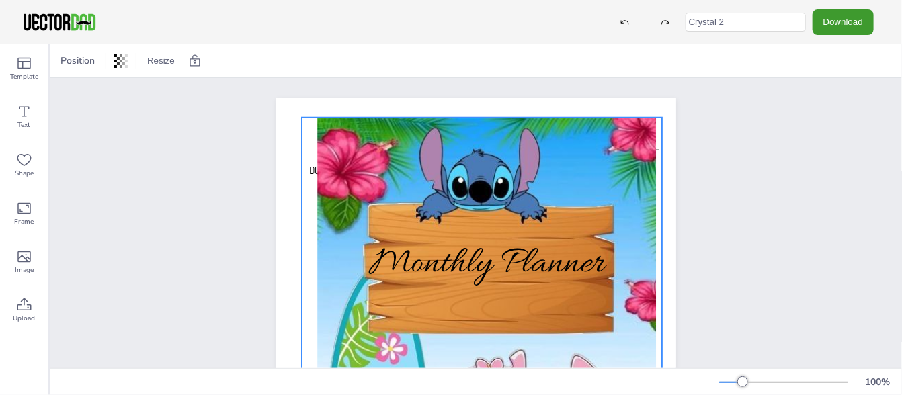
drag, startPoint x: 425, startPoint y: 143, endPoint x: 429, endPoint y: 171, distance: 27.8
click at [429, 171] on div at bounding box center [486, 358] width 339 height 481
click at [430, 88] on div "Ungroup" at bounding box center [449, 91] width 48 height 22
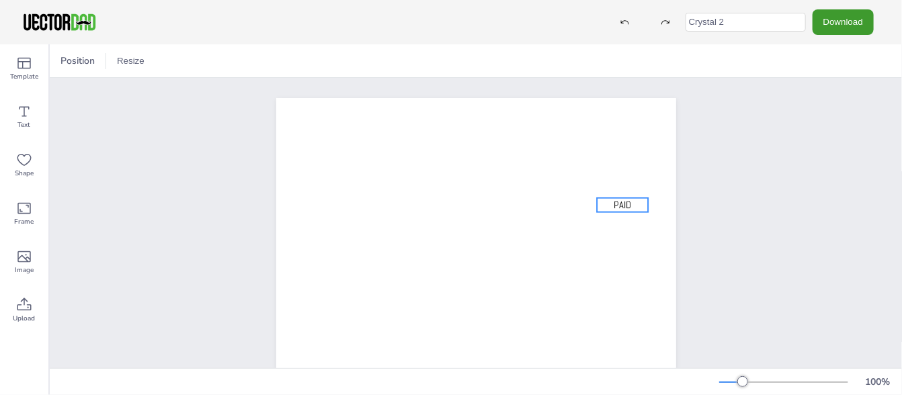
click at [615, 206] on span "PAID" at bounding box center [622, 204] width 17 height 13
